Goal: Task Accomplishment & Management: Complete application form

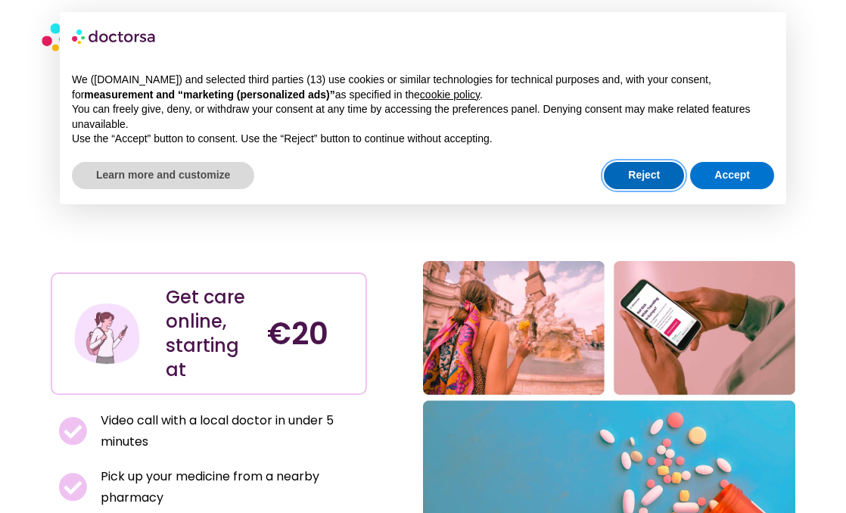
click at [644, 175] on button "Reject" at bounding box center [644, 175] width 80 height 27
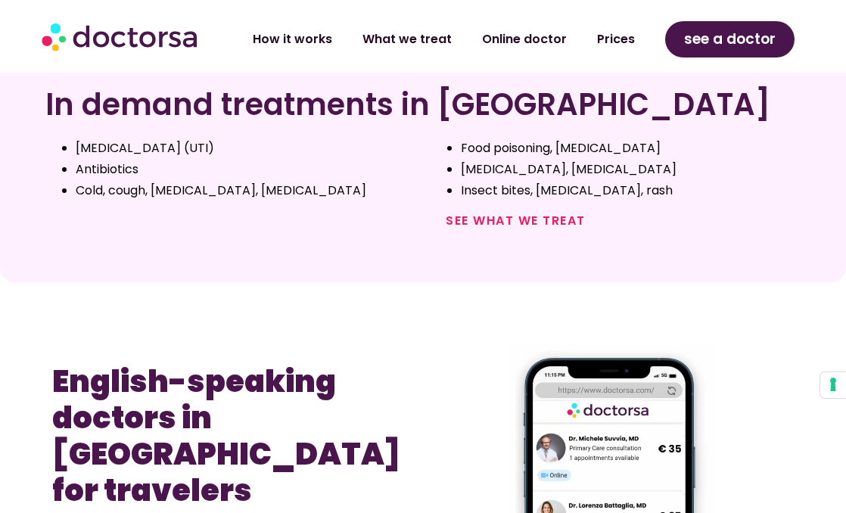
scroll to position [722, 0]
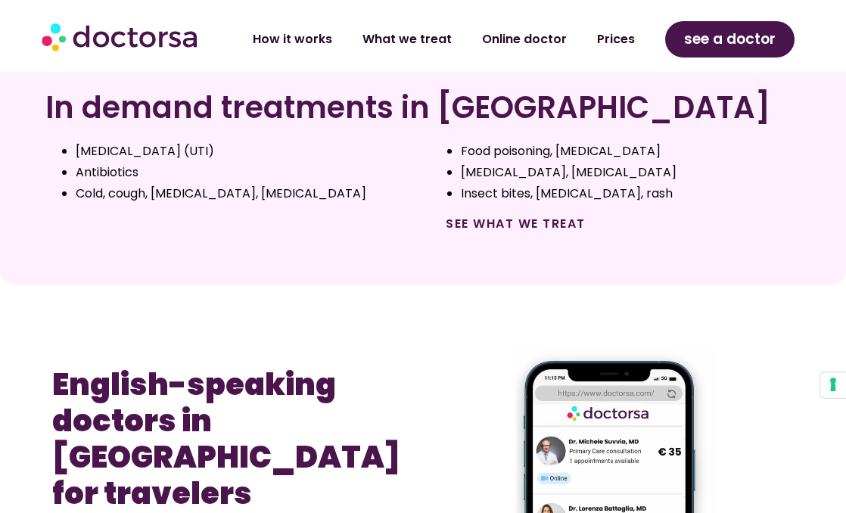
click at [492, 215] on link "See what we treat" at bounding box center [515, 223] width 140 height 17
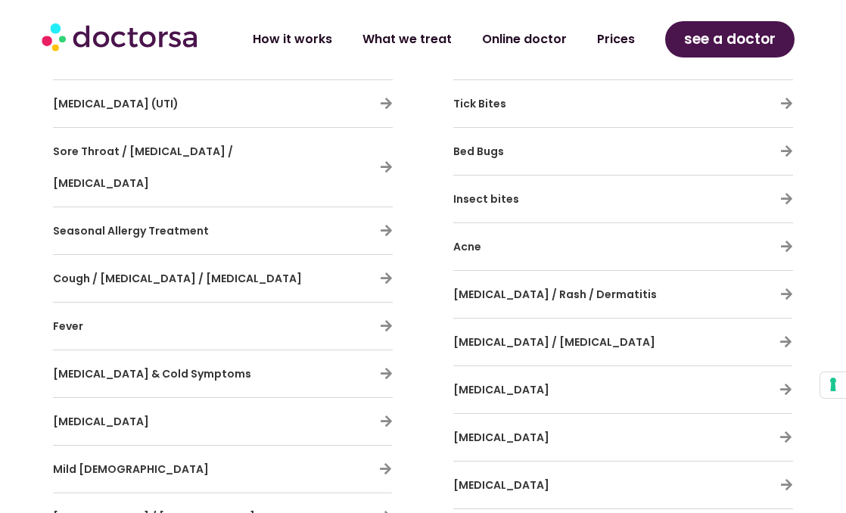
scroll to position [948, 0]
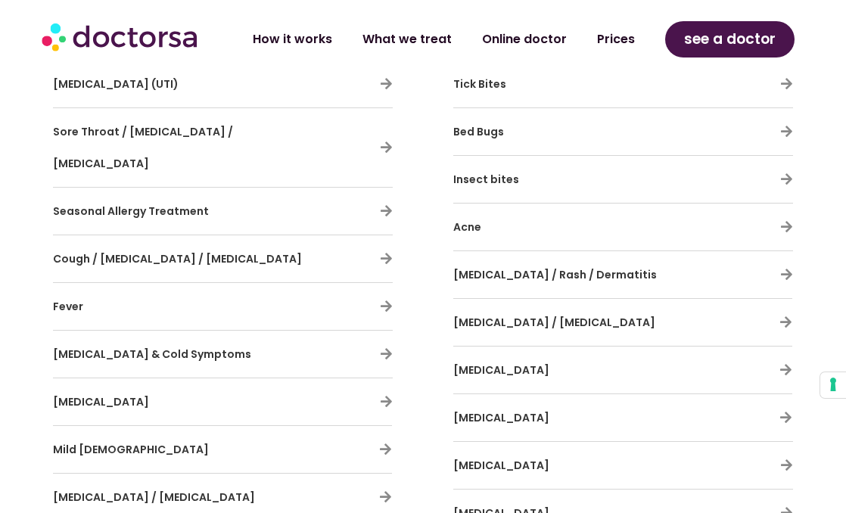
click at [539, 320] on span "Cellulitis / Skin Infection" at bounding box center [554, 322] width 202 height 15
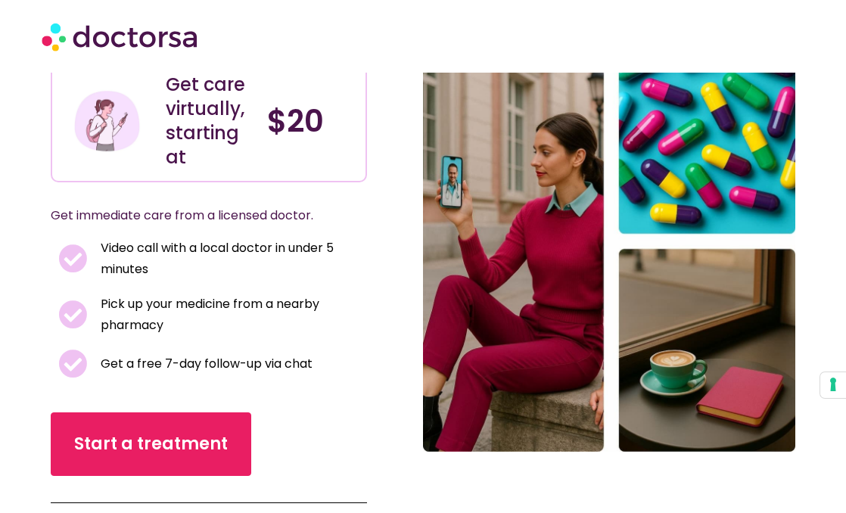
scroll to position [0, 0]
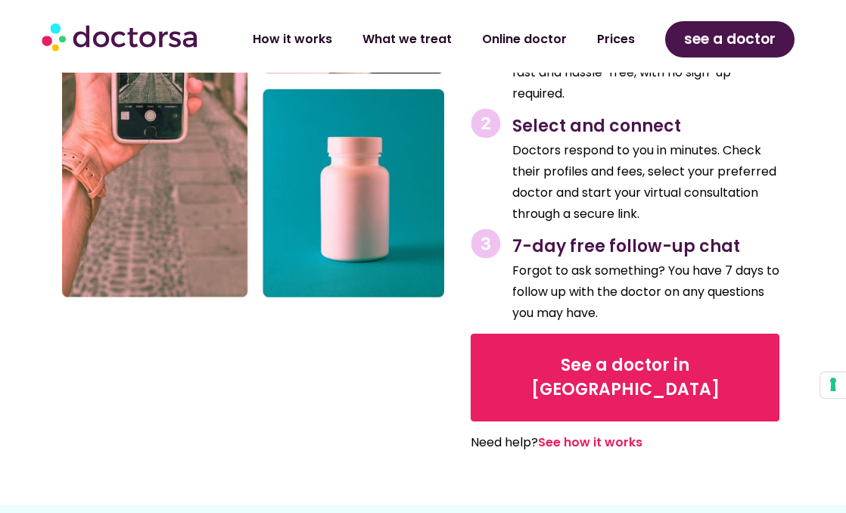
scroll to position [1627, 0]
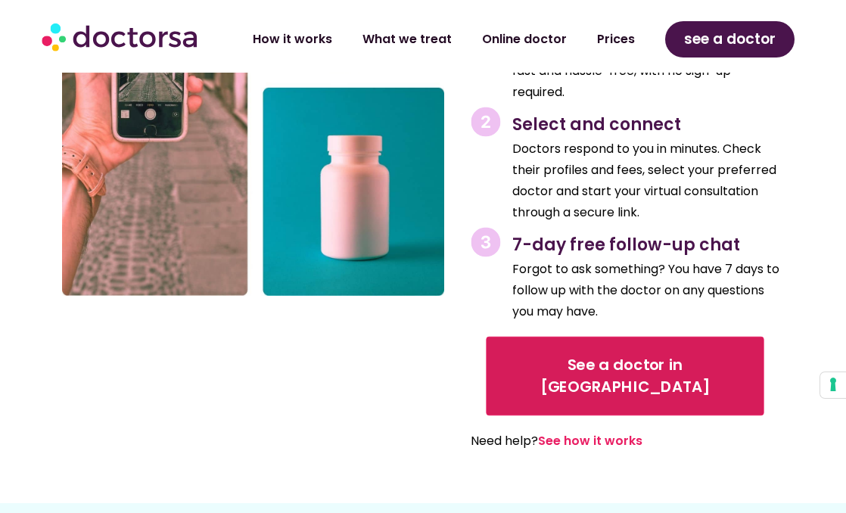
click at [594, 354] on span "See a doctor in Italy" at bounding box center [625, 376] width 236 height 44
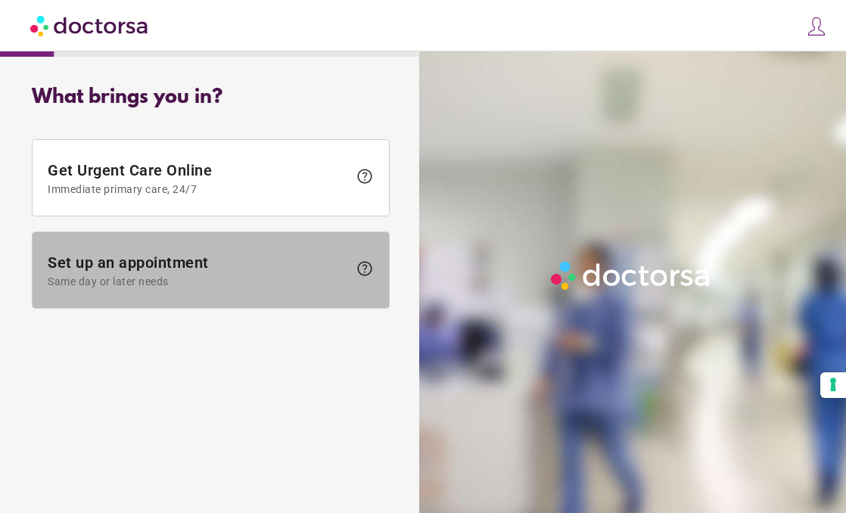
click at [365, 259] on span "help" at bounding box center [364, 268] width 18 height 18
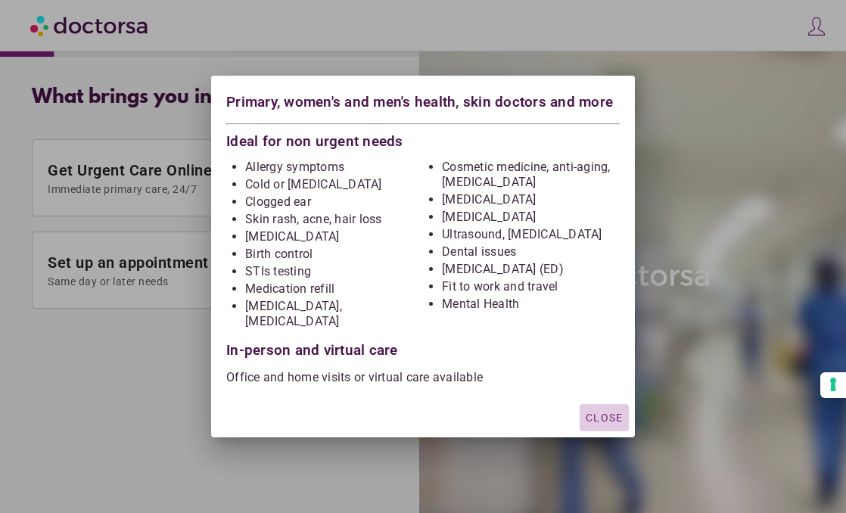
click at [600, 411] on span "Close" at bounding box center [603, 417] width 37 height 12
